Goal: Task Accomplishment & Management: Use online tool/utility

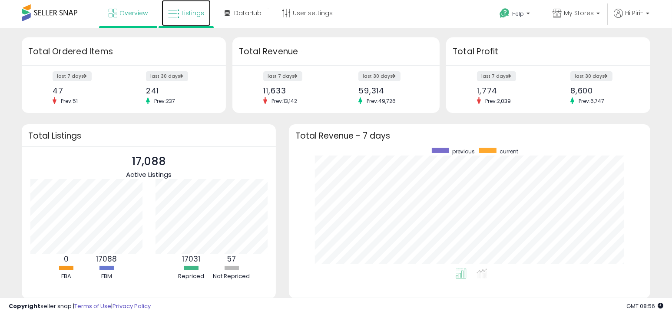
click at [167, 14] on link "Listings" at bounding box center [186, 13] width 49 height 26
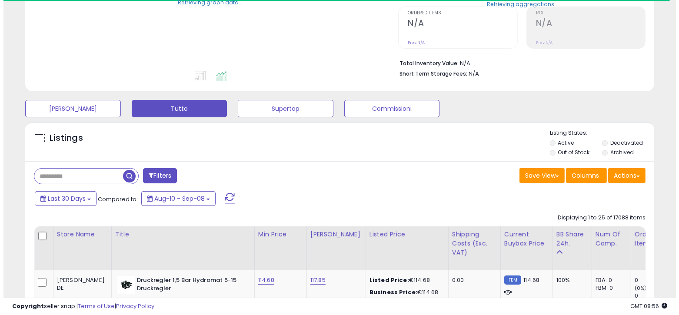
scroll to position [304, 0]
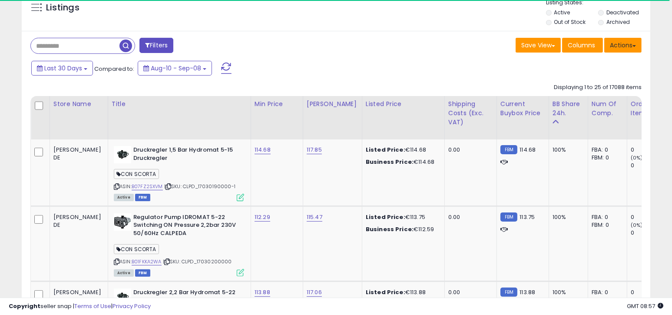
click at [621, 45] on button "Actions" at bounding box center [622, 45] width 37 height 15
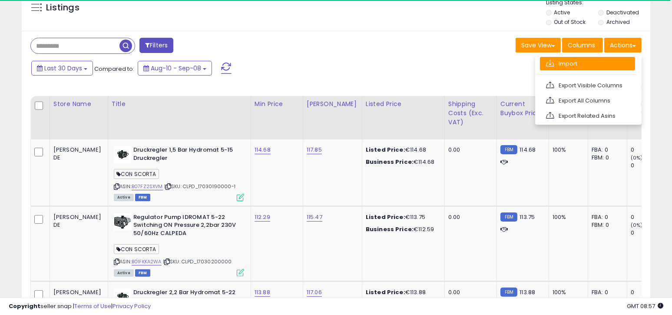
click at [595, 64] on link "Import" at bounding box center [587, 63] width 95 height 13
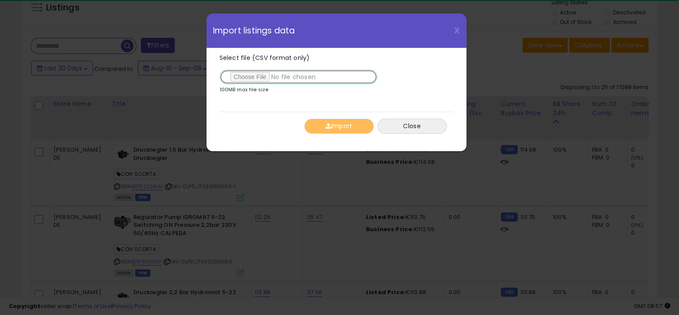
click at [259, 77] on input "Select file (CSV format only)" at bounding box center [298, 77] width 158 height 15
type input "**********"
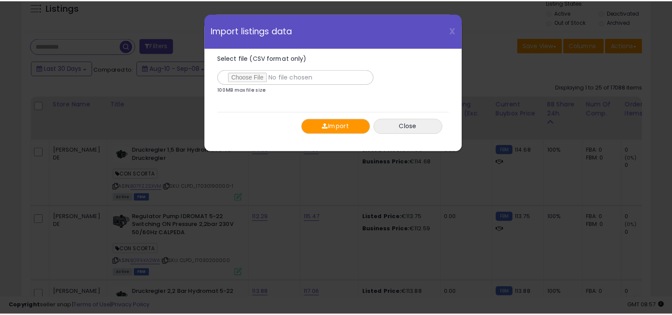
scroll to position [178, 368]
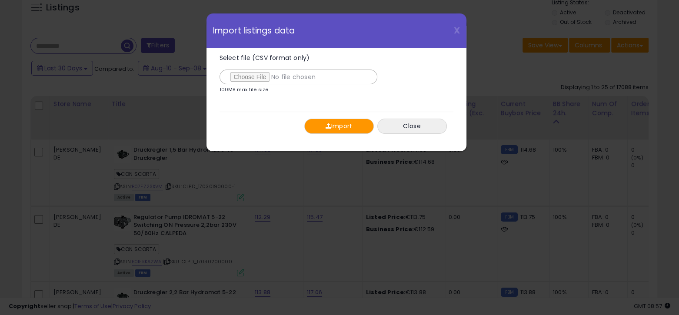
click at [342, 125] on button "Import" at bounding box center [339, 126] width 70 height 15
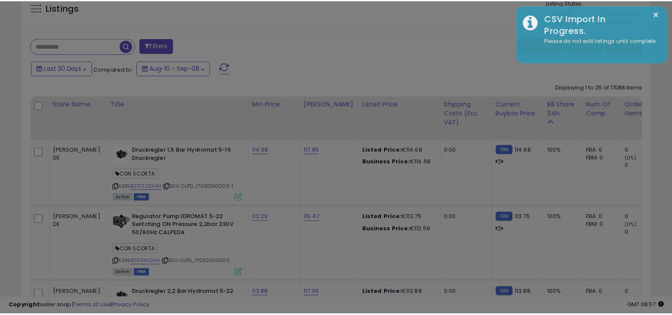
scroll to position [434317, 434131]
